Goal: Task Accomplishment & Management: Manage account settings

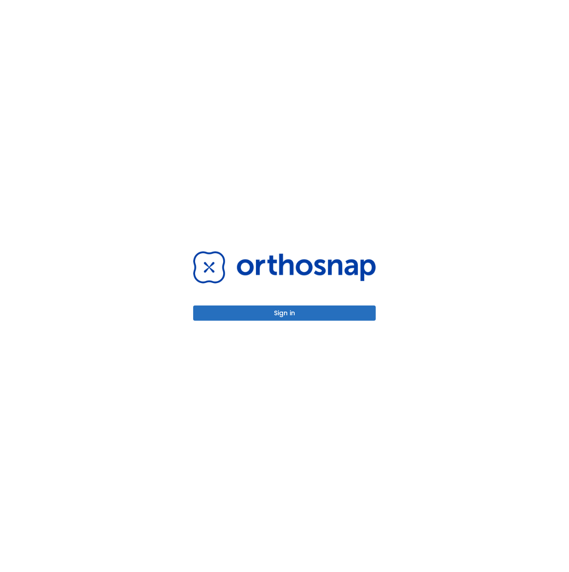
click at [274, 311] on button "Sign in" at bounding box center [284, 313] width 182 height 15
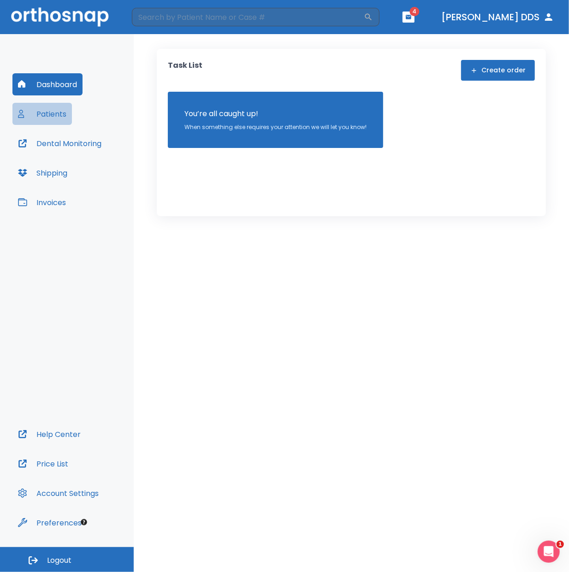
click at [52, 112] on button "Patients" at bounding box center [41, 114] width 59 height 22
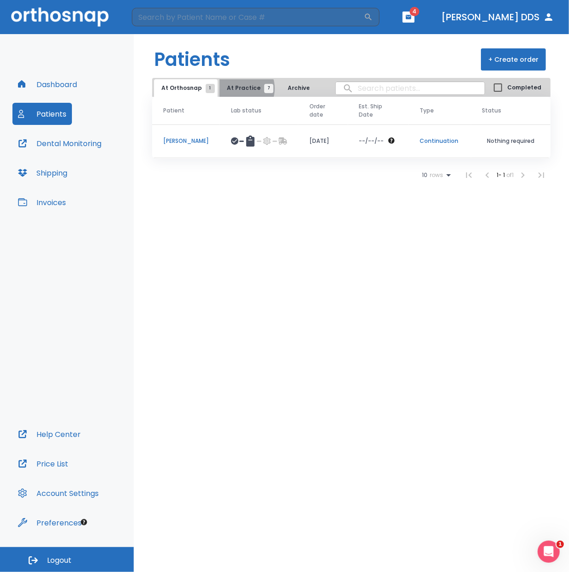
click at [237, 88] on span "At Practice 7" at bounding box center [248, 88] width 42 height 8
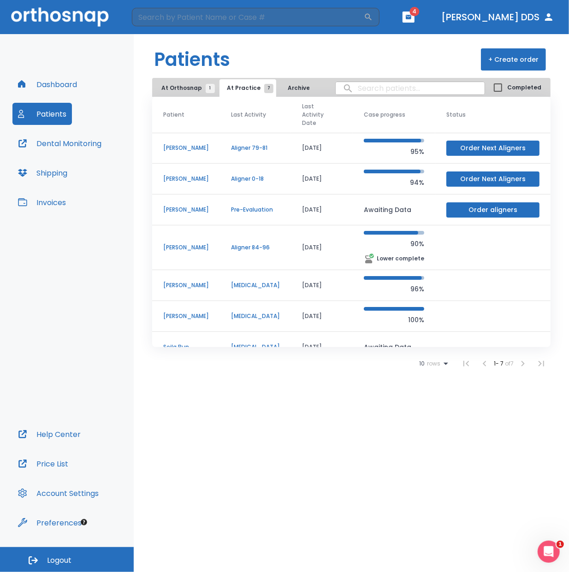
click at [182, 245] on p "[PERSON_NAME]" at bounding box center [186, 247] width 46 height 8
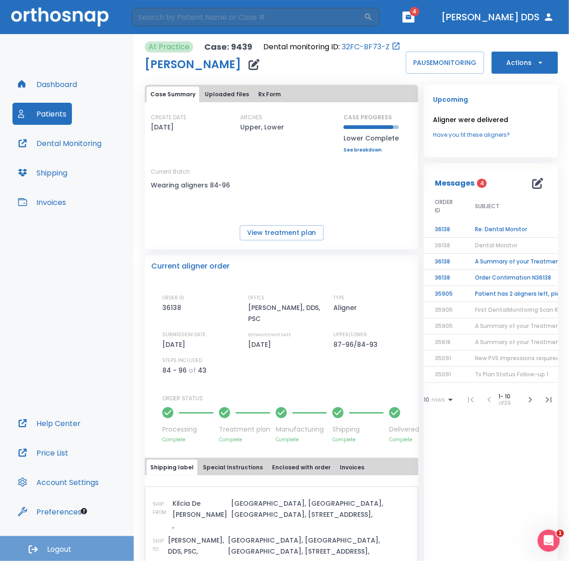
click at [74, 549] on button "Logout" at bounding box center [67, 548] width 134 height 25
